Goal: Task Accomplishment & Management: Use online tool/utility

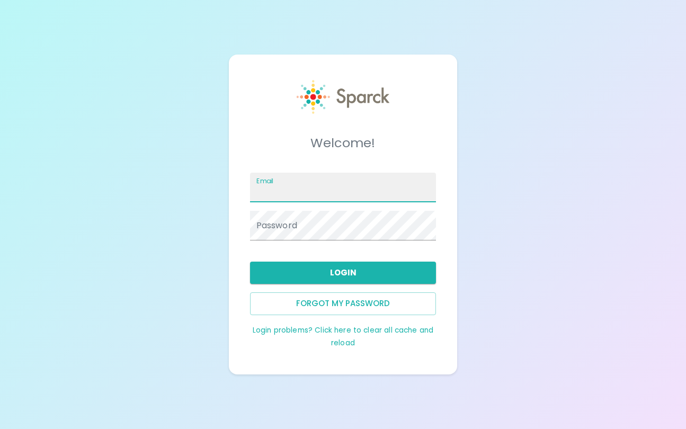
click at [313, 195] on input "Email" at bounding box center [343, 188] width 187 height 30
type input "[EMAIL_ADDRESS][DOMAIN_NAME]"
click at [322, 268] on button "Login" at bounding box center [343, 273] width 187 height 22
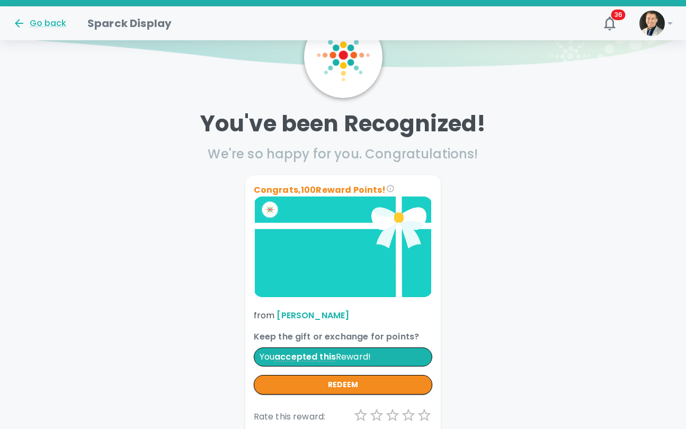
scroll to position [98, 0]
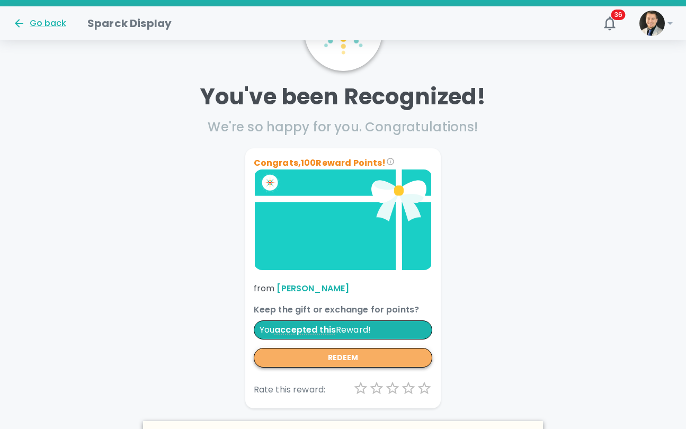
click at [355, 359] on button "redeem" at bounding box center [343, 358] width 179 height 20
